Goal: Go to known website: Access a specific website the user already knows

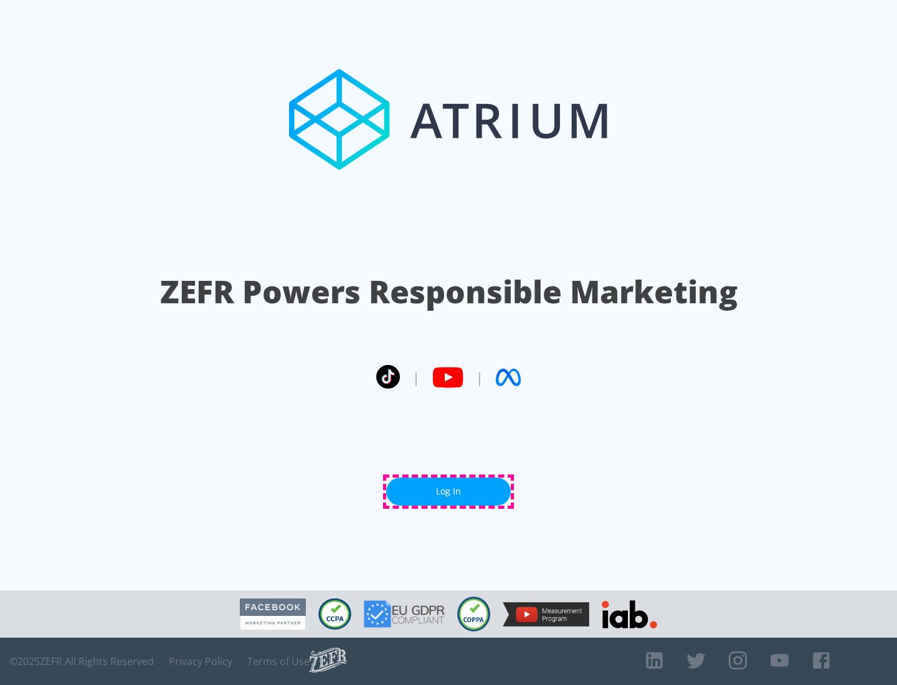
click at [449, 492] on link "Log In" at bounding box center [448, 492] width 125 height 28
